Goal: Transaction & Acquisition: Purchase product/service

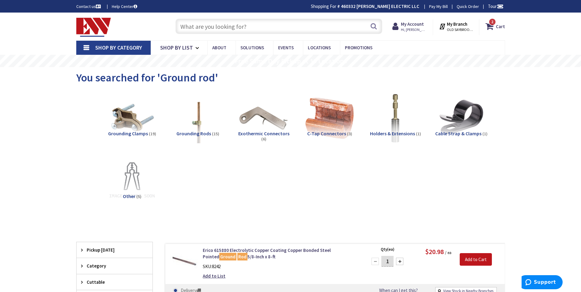
click at [225, 24] on input "text" at bounding box center [278, 26] width 207 height 15
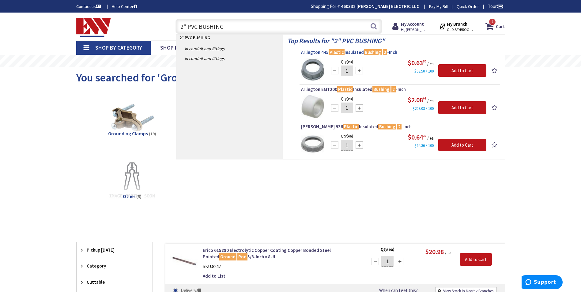
type input "2" PVC BUSHING"
click at [351, 53] on span "Arlington 445 Plastic Insulated Bushing 2 -Inch" at bounding box center [400, 52] width 198 height 6
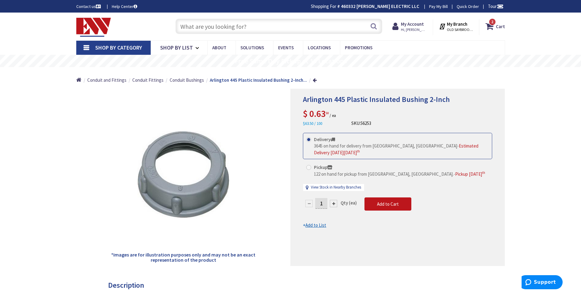
click at [268, 23] on input "text" at bounding box center [278, 26] width 207 height 15
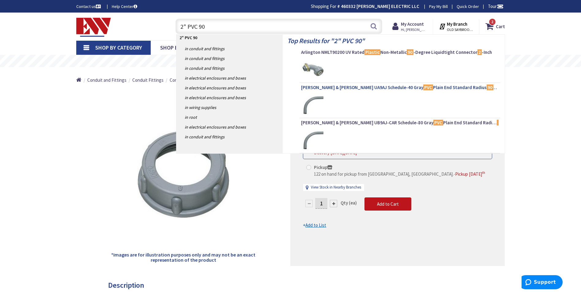
type input "2" PVC 90"
click at [372, 89] on span "Thomas & Betts UA9AJ Schedule-40 Gray PVC Plain End Standard Radius 90 -Degree …" at bounding box center [400, 88] width 198 height 6
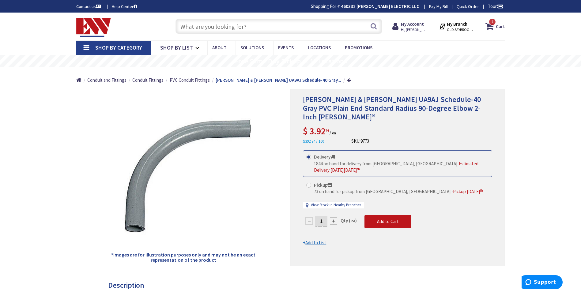
click at [184, 25] on input "text" at bounding box center [278, 26] width 207 height 15
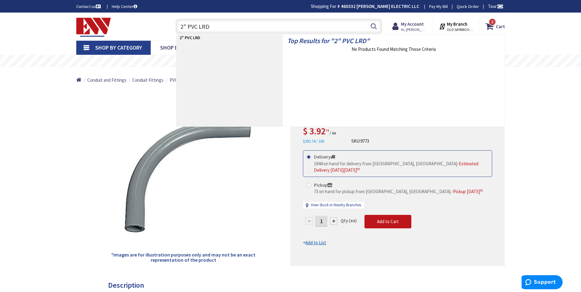
type input "2" PVC LR"
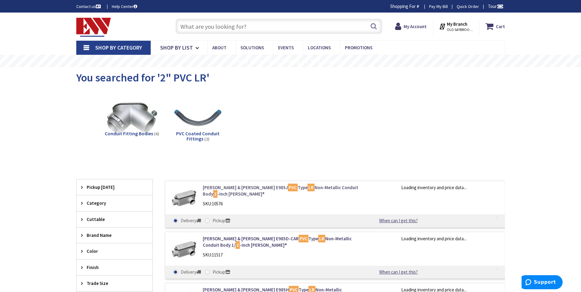
click at [239, 188] on link "Thomas & Betts E985J PVC Type LR Non-Metallic Conduit Body 2 -Inch Carlon®" at bounding box center [281, 190] width 156 height 13
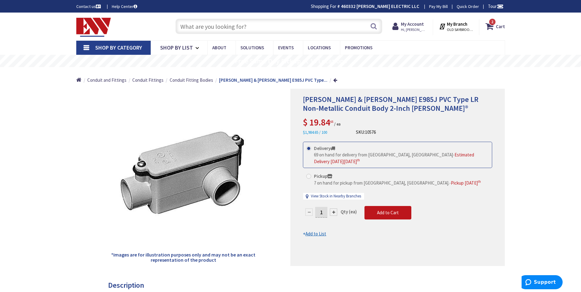
click at [191, 34] on input "text" at bounding box center [278, 26] width 207 height 15
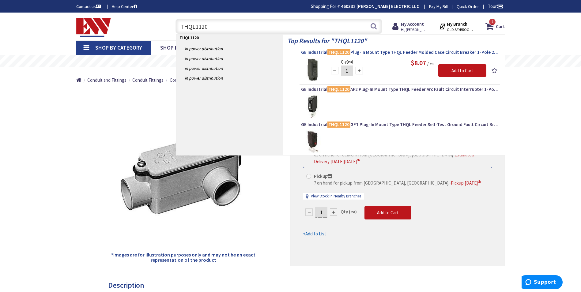
type input "THQL1120"
click at [317, 50] on span "GE Industrial THQL1120 Plug-In Mount Type THQL Feeder Molded Case Circuit Break…" at bounding box center [400, 52] width 198 height 6
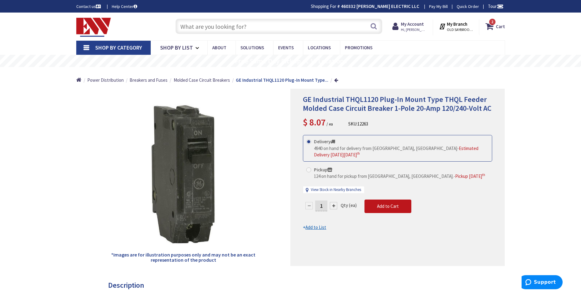
click at [214, 28] on input "text" at bounding box center [278, 26] width 207 height 15
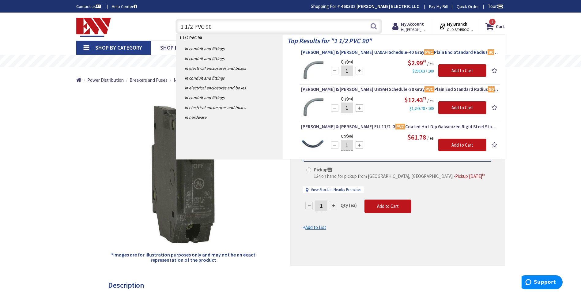
type input "1 1/2 PVC 90"
click at [306, 54] on span "Thomas & Betts UA9AH Schedule-40 Gray PVC Plain End Standard Radius 90 -Degree …" at bounding box center [400, 52] width 198 height 6
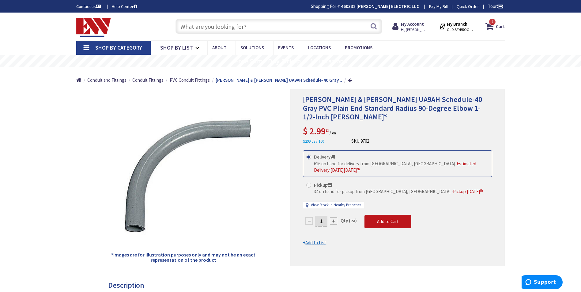
click at [192, 31] on input "text" at bounding box center [278, 26] width 207 height 15
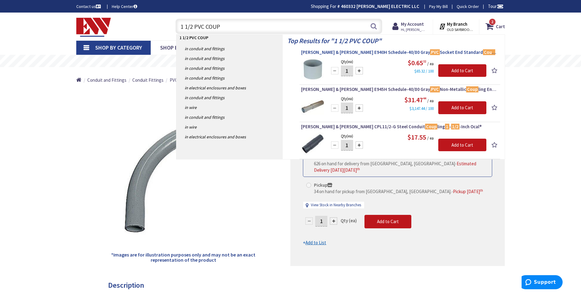
type input "1 1/2 PVC COUP"
click at [312, 54] on span "Thomas & Betts E940H Schedule-40/80 Gray PVC Socket End Standard Coup ling 1 - …" at bounding box center [400, 52] width 198 height 6
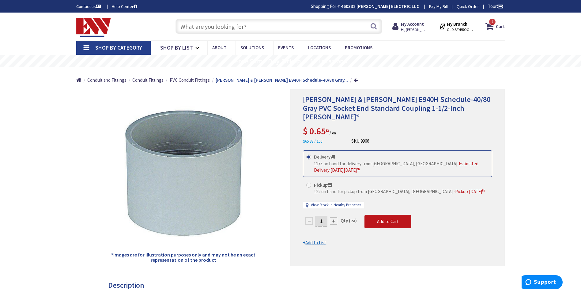
click at [254, 29] on input "text" at bounding box center [278, 26] width 207 height 15
click at [206, 24] on input "text" at bounding box center [278, 26] width 207 height 15
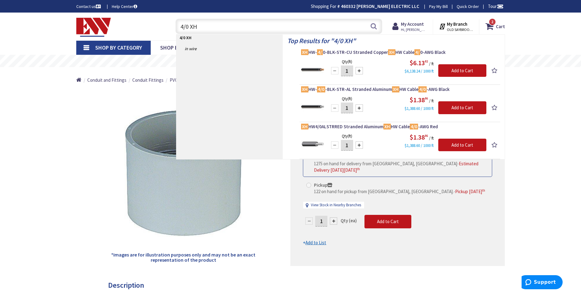
click at [203, 27] on input "4/0 XH" at bounding box center [278, 26] width 207 height 15
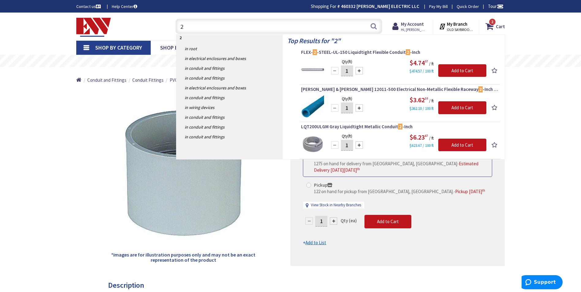
type input "2"
